Goal: Ask a question

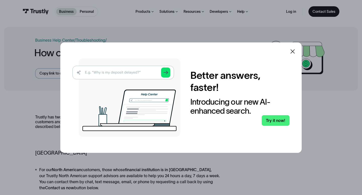
click at [291, 53] on icon at bounding box center [293, 52] width 6 height 6
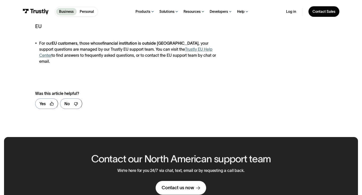
scroll to position [188, 0]
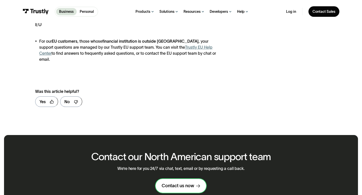
click at [174, 183] on div "Contact us now" at bounding box center [178, 186] width 32 height 6
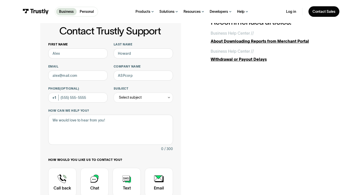
scroll to position [7, 0]
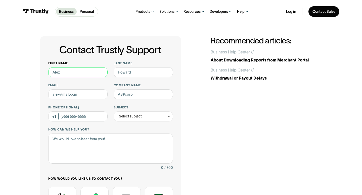
click at [83, 70] on input "First name" at bounding box center [77, 72] width 59 height 10
type input "[PERSON_NAME]"
click at [150, 73] on input "Last name" at bounding box center [143, 72] width 59 height 10
type input "[PERSON_NAME]"
click at [87, 97] on input "Email" at bounding box center [77, 95] width 59 height 10
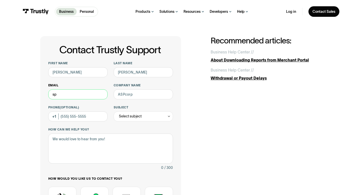
type input "s"
type input "[PERSON_NAME][EMAIL_ADDRESS][PERSON_NAME][DOMAIN_NAME]"
click at [134, 90] on input "Company name" at bounding box center [143, 95] width 59 height 10
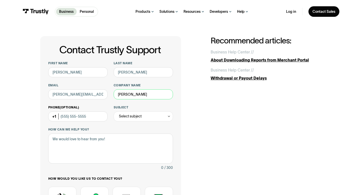
type input "[PERSON_NAME]"
click at [91, 115] on input "Phone (Optional)" at bounding box center [77, 117] width 59 height 10
type input "[PHONE_NUMBER]"
click at [129, 115] on div "Select subject" at bounding box center [130, 116] width 23 height 6
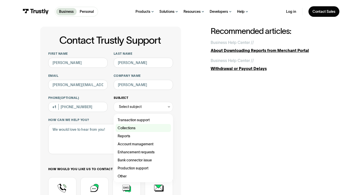
scroll to position [30, 0]
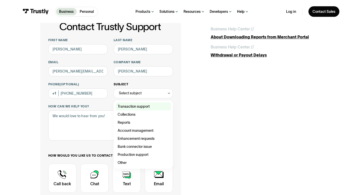
click at [144, 104] on div "Contact Trustly Support" at bounding box center [143, 107] width 55 height 8
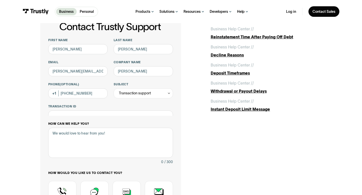
click at [111, 126] on div "**********" at bounding box center [110, 136] width 125 height 196
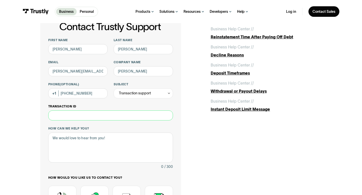
click at [109, 120] on input "Transaction ID" at bounding box center [110, 116] width 125 height 10
click at [142, 96] on div "Transaction support" at bounding box center [135, 93] width 32 height 6
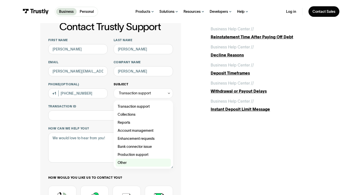
click at [129, 163] on div "Contact Trustly Support" at bounding box center [143, 163] width 55 height 8
type input "*****"
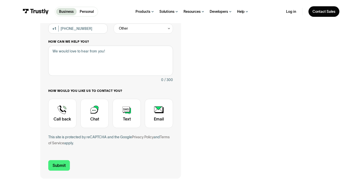
scroll to position [109, 0]
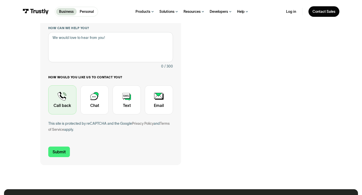
click at [63, 104] on div "Contact Trustly Support" at bounding box center [62, 99] width 28 height 29
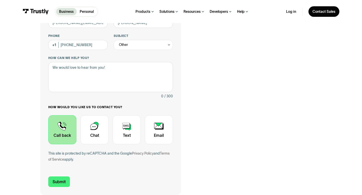
scroll to position [77, 0]
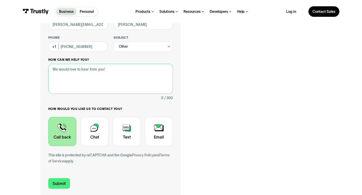
click at [114, 80] on textarea "How can we help you?" at bounding box center [110, 79] width 125 height 30
type textarea "O"
click at [181, 77] on div "Contact Trustly Support First name [PERSON_NAME] Last name [PERSON_NAME] [PERSO…" at bounding box center [110, 81] width 141 height 231
click at [151, 76] on textarea "How can we help you?" at bounding box center [110, 79] width 125 height 30
type textarea "S"
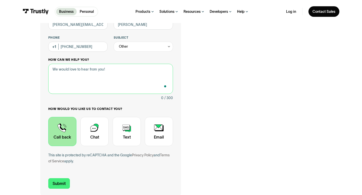
type textarea "S"
type textarea "We need a wallet"
type textarea "We need a"
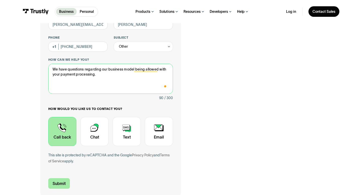
type textarea "We have questions regarding our business model being allowed with your payment …"
click at [65, 182] on input "Submit" at bounding box center [59, 183] width 22 height 11
type input "[PHONE_NUMBER]"
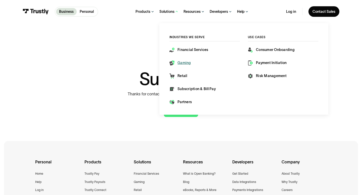
click at [189, 63] on div "Gaming" at bounding box center [184, 63] width 14 height 5
